Goal: Find specific page/section: Find specific page/section

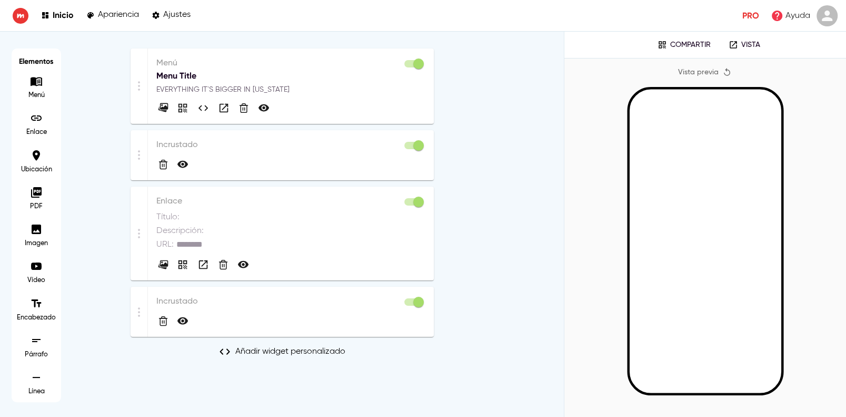
click at [125, 388] on div "Elementos Menú Enlace Ubicación PDF Imagen Vídeo Encabezado Párrafo Línea Menú …" at bounding box center [282, 218] width 530 height 341
